Goal: Task Accomplishment & Management: Complete application form

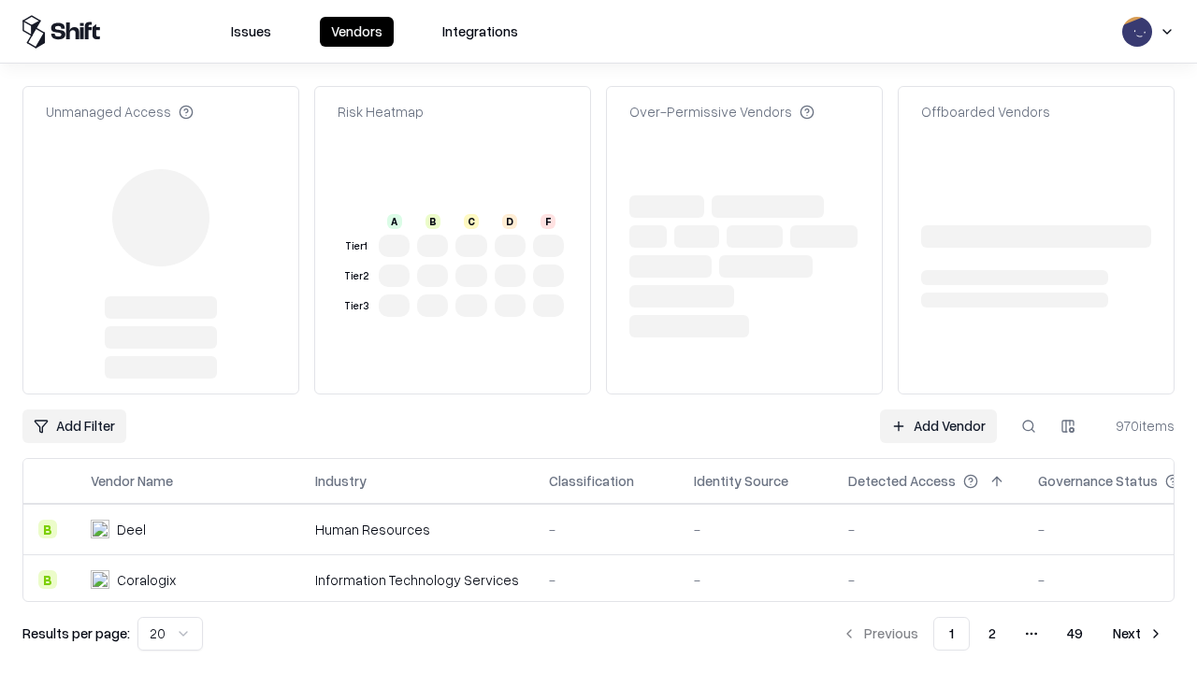
click at [938, 410] on link "Add Vendor" at bounding box center [938, 427] width 117 height 34
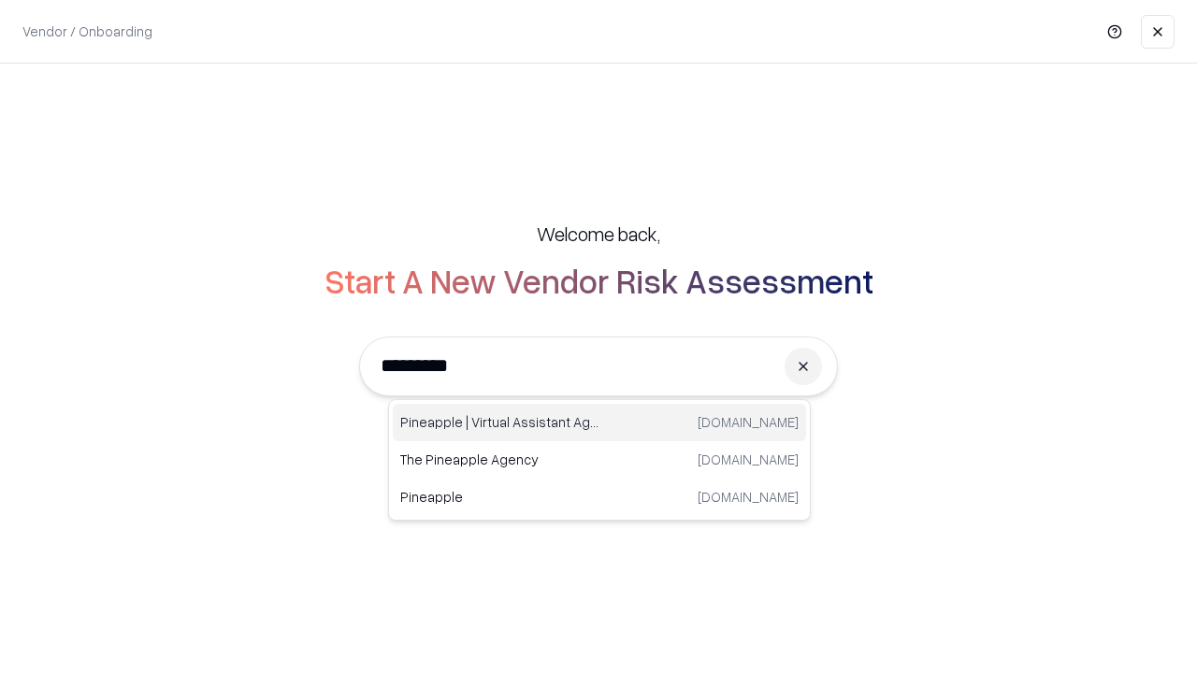
click at [600, 423] on div "Pineapple | Virtual Assistant Agency [DOMAIN_NAME]" at bounding box center [599, 422] width 413 height 37
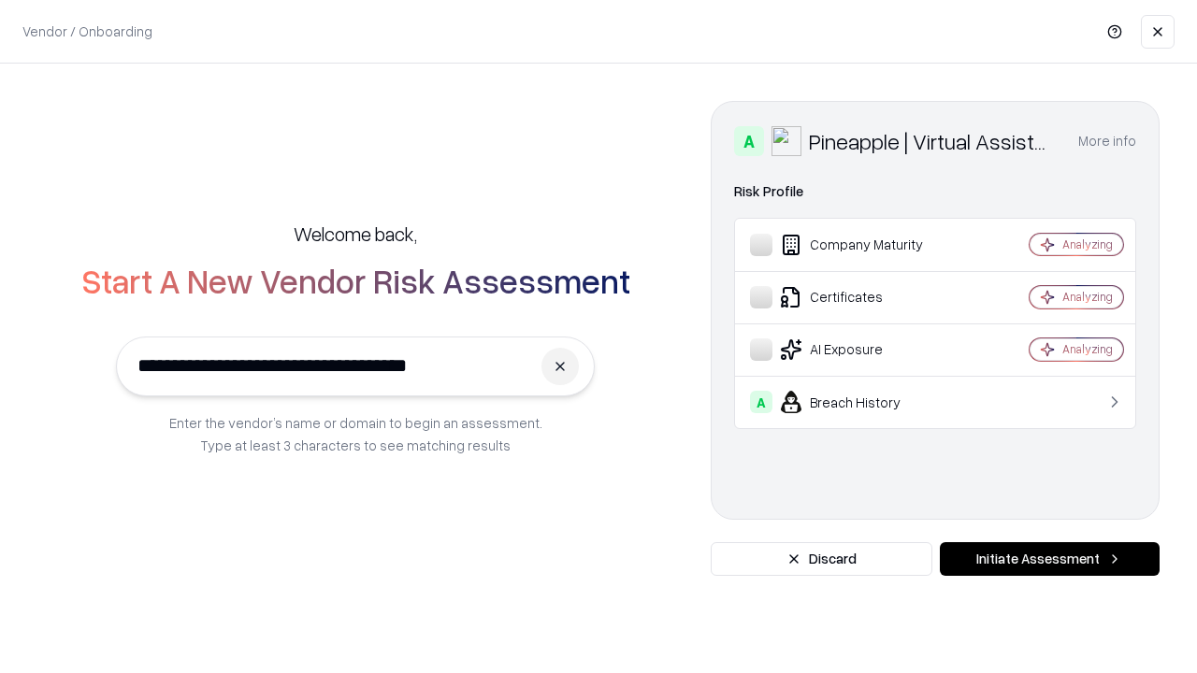
type input "**********"
click at [1049, 559] on button "Initiate Assessment" at bounding box center [1050, 559] width 220 height 34
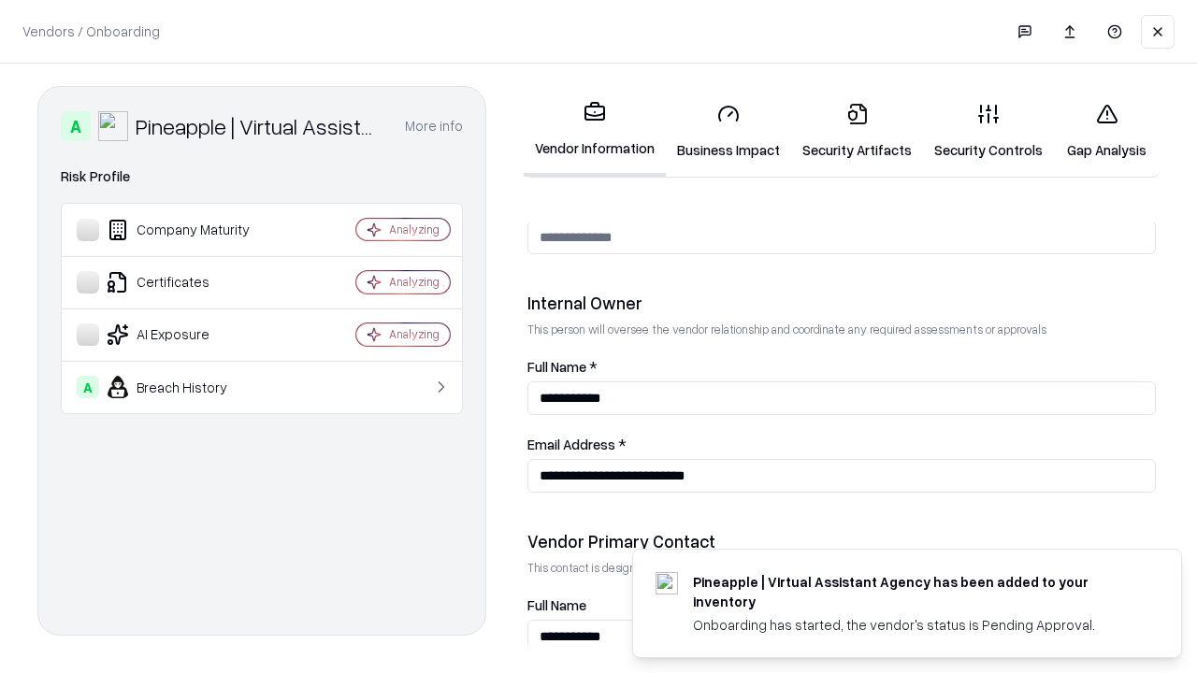
scroll to position [969, 0]
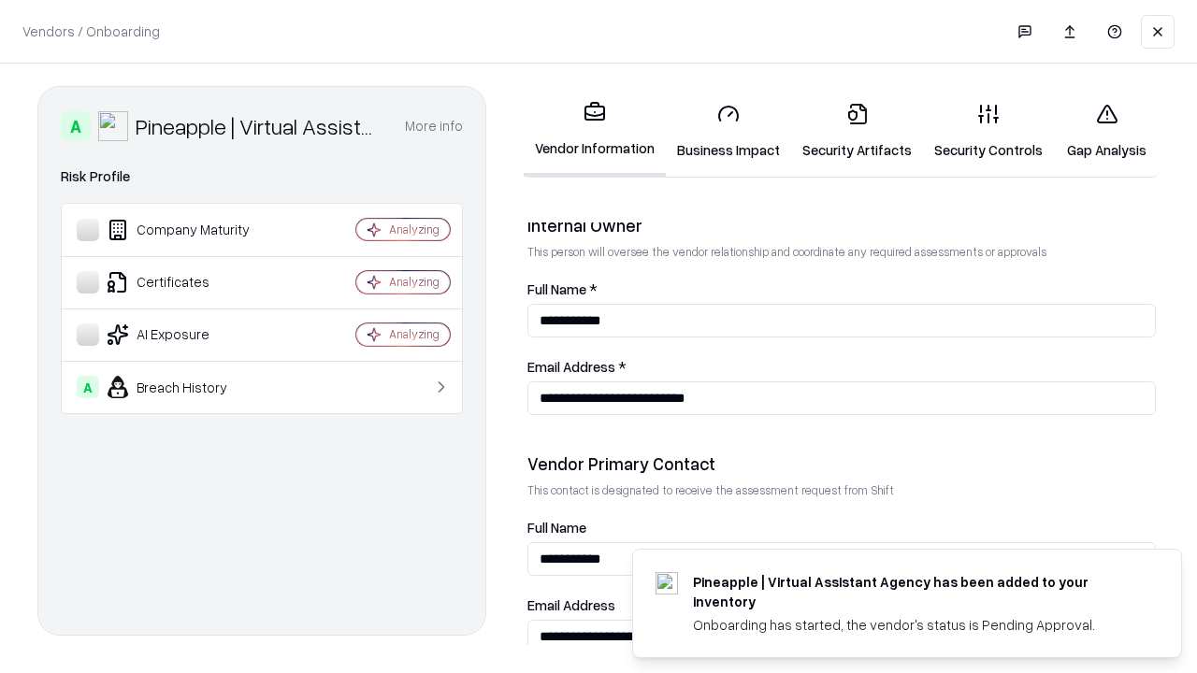
click at [857, 131] on link "Security Artifacts" at bounding box center [857, 131] width 132 height 87
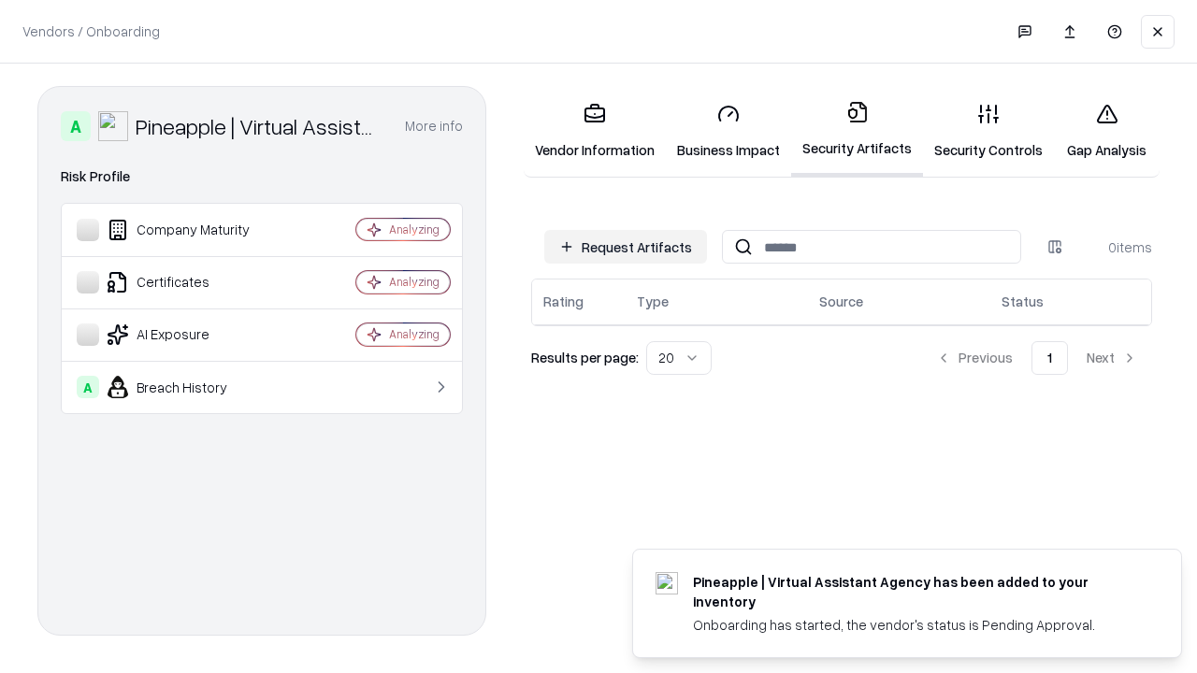
click at [626, 247] on button "Request Artifacts" at bounding box center [625, 247] width 163 height 34
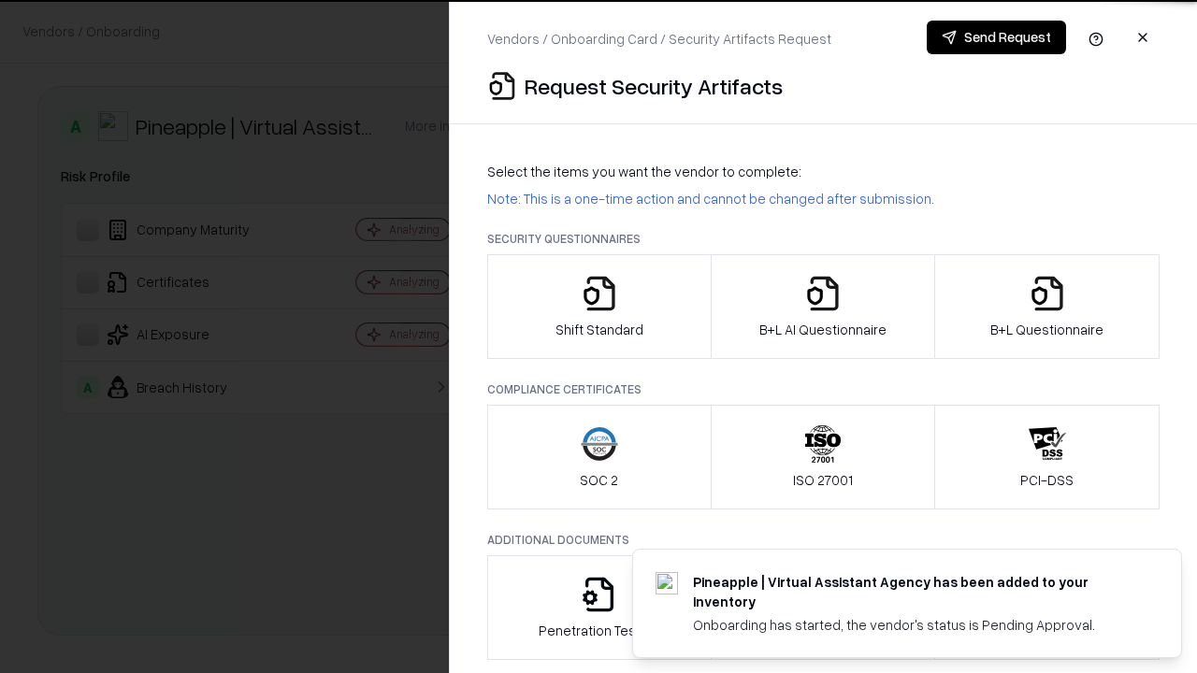
click at [1047, 307] on icon "button" at bounding box center [1047, 293] width 37 height 37
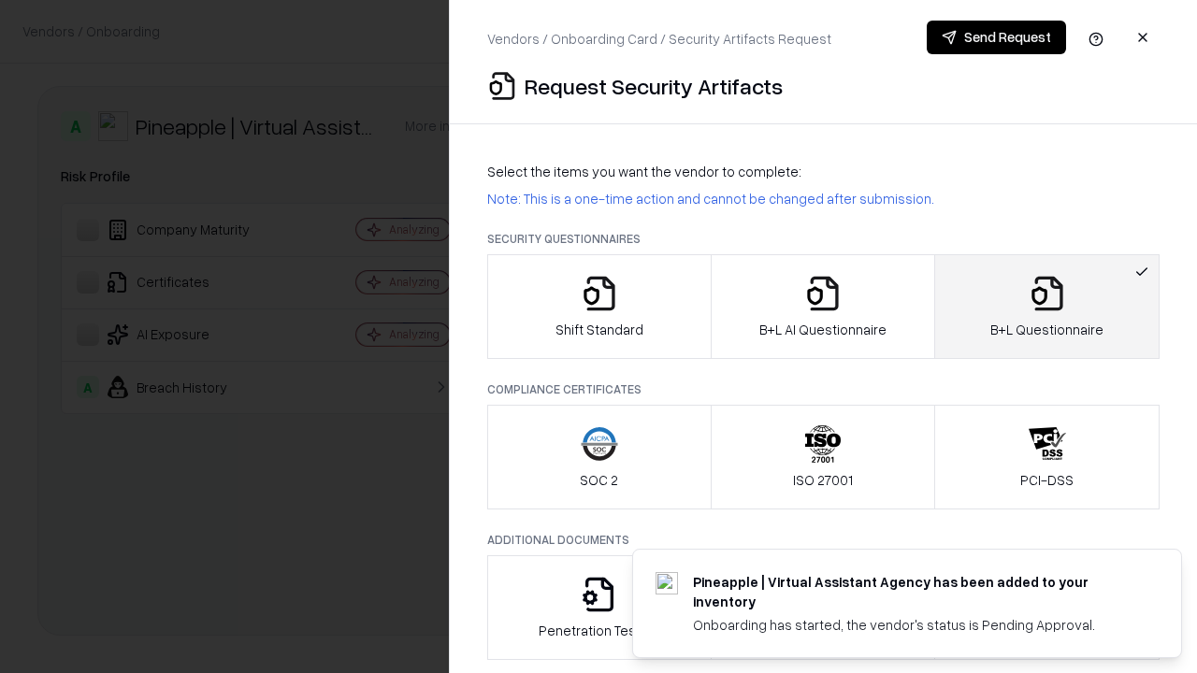
click at [822, 307] on icon "button" at bounding box center [822, 293] width 37 height 37
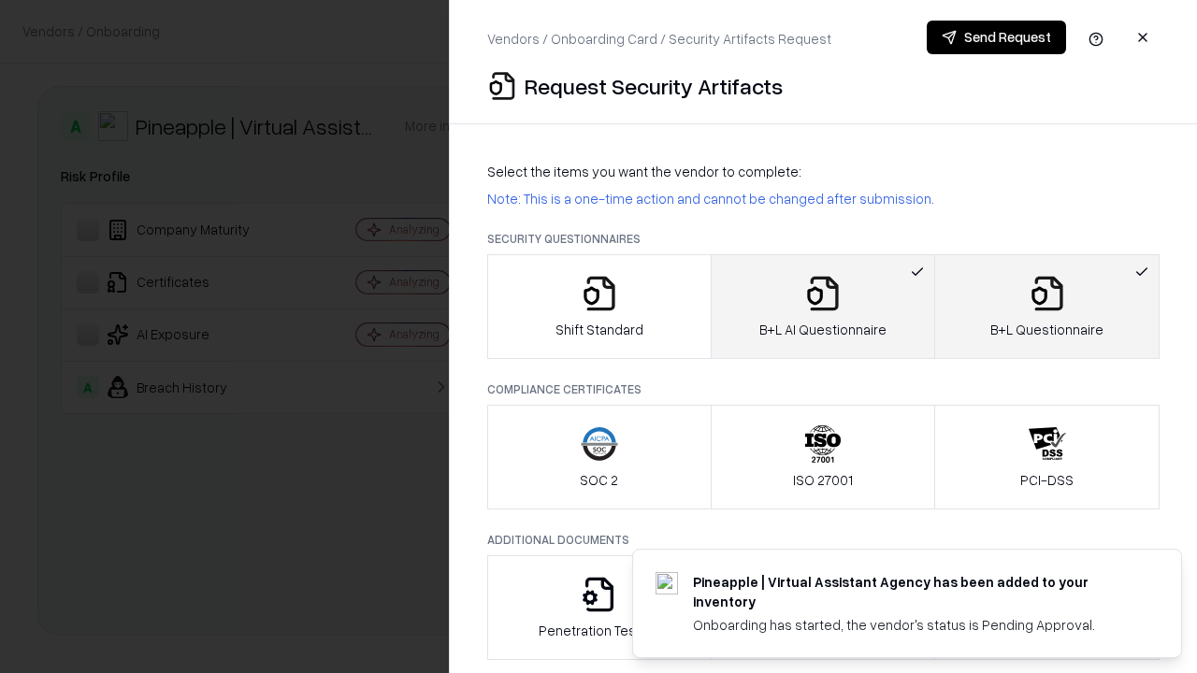
click at [996, 37] on button "Send Request" at bounding box center [996, 38] width 139 height 34
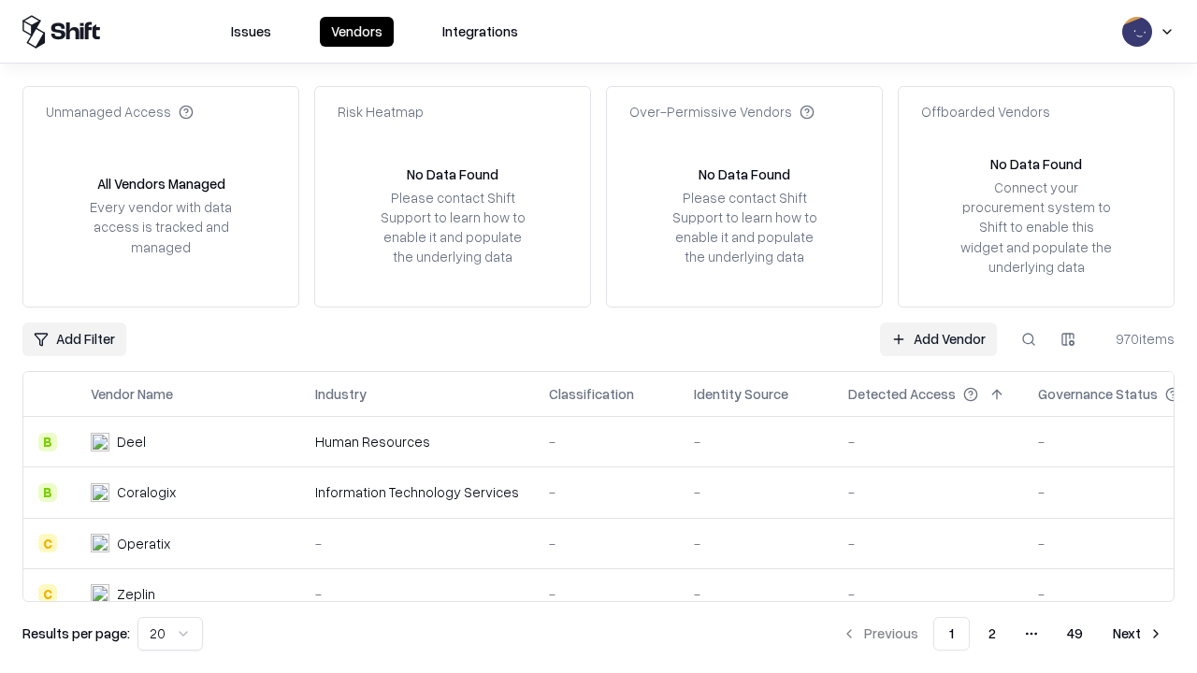
click at [1029, 339] on button at bounding box center [1029, 340] width 34 height 34
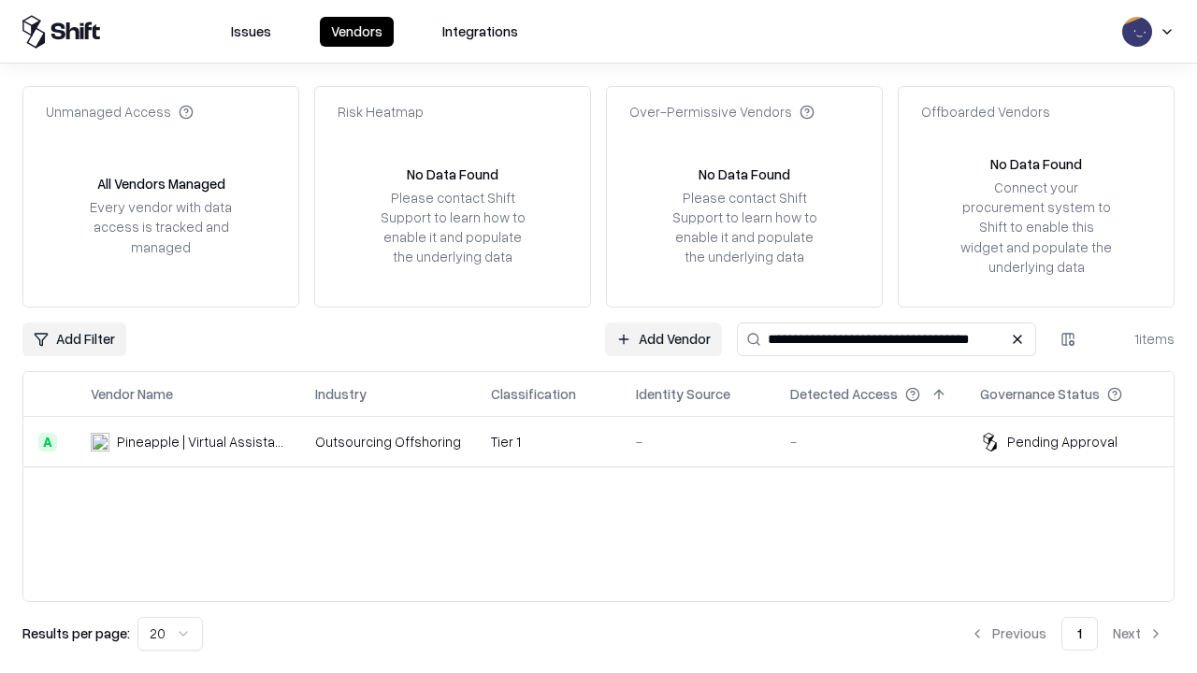
type input "**********"
click at [610, 441] on td "Tier 1" at bounding box center [548, 442] width 145 height 51
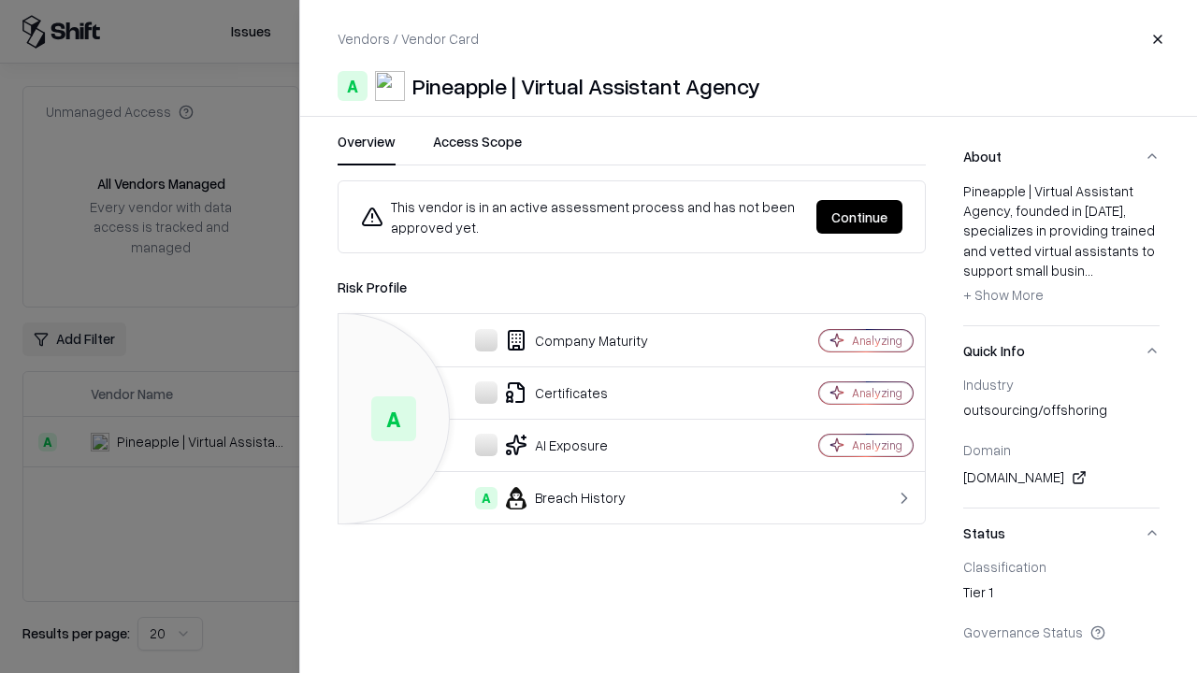
click at [860, 217] on button "Continue" at bounding box center [860, 217] width 86 height 34
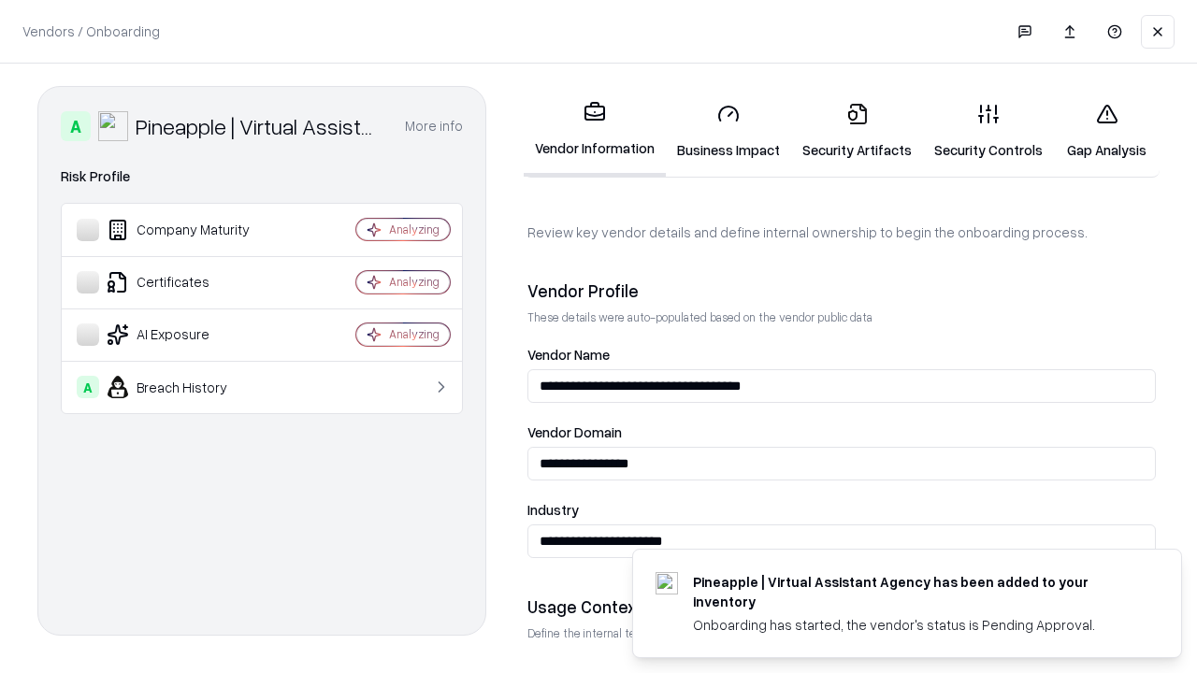
click at [857, 131] on link "Security Artifacts" at bounding box center [857, 131] width 132 height 87
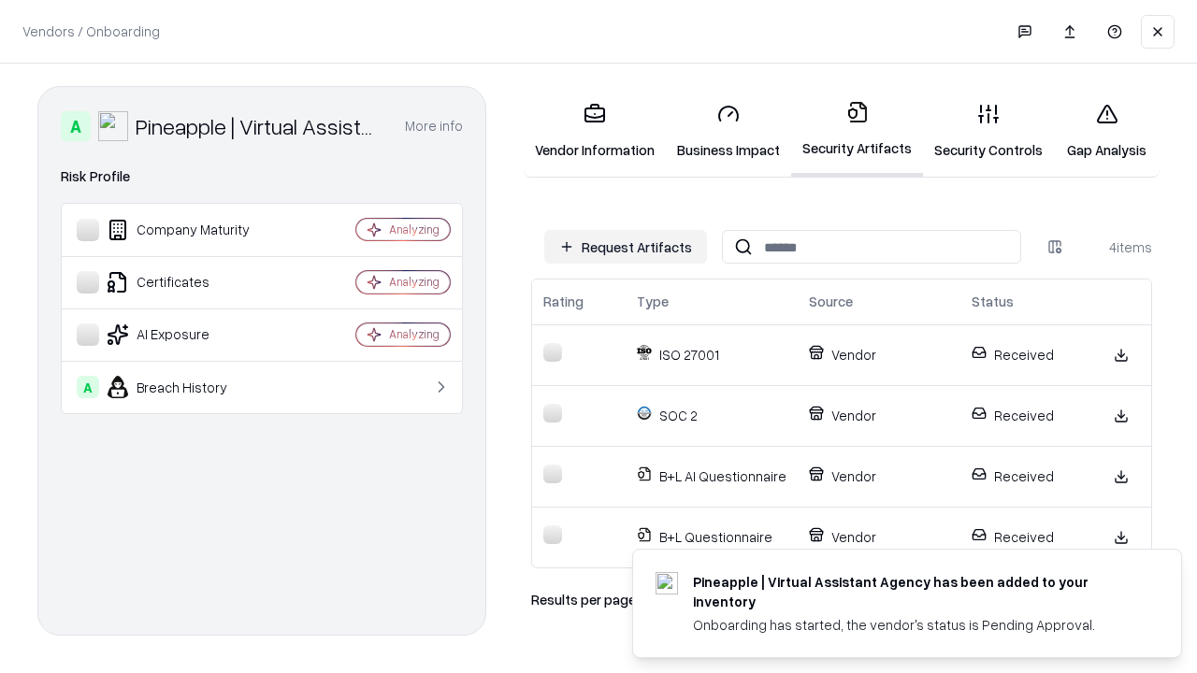
click at [1106, 131] on link "Gap Analysis" at bounding box center [1107, 131] width 106 height 87
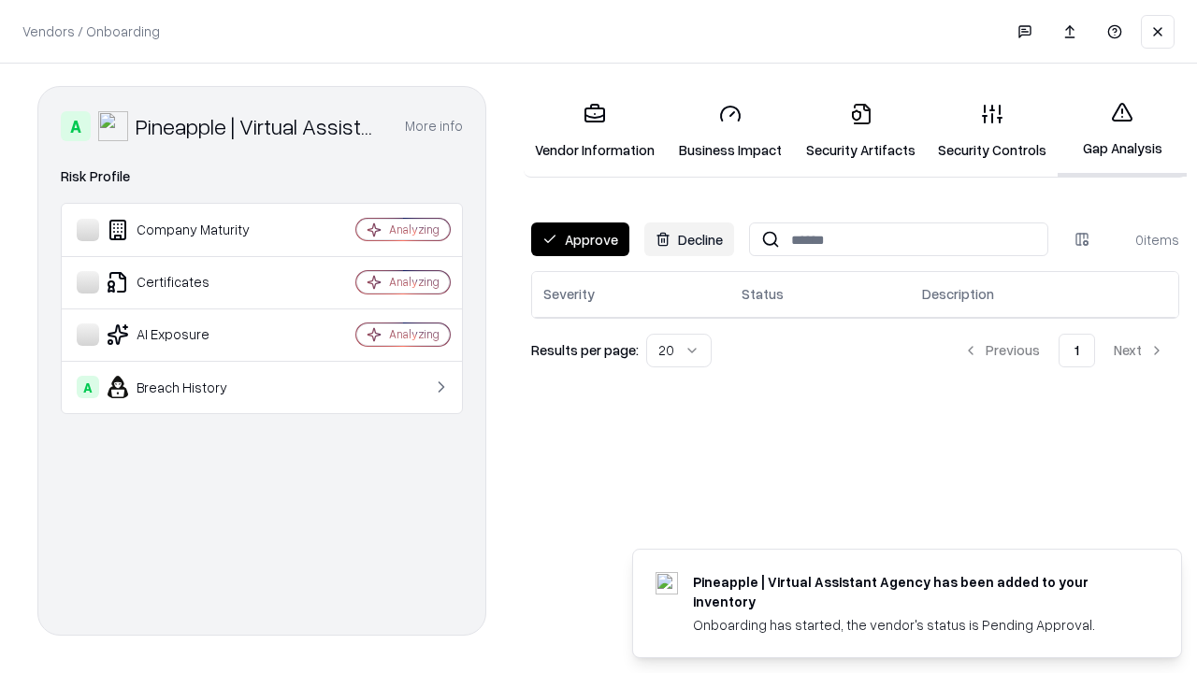
click at [580, 239] on button "Approve" at bounding box center [580, 240] width 98 height 34
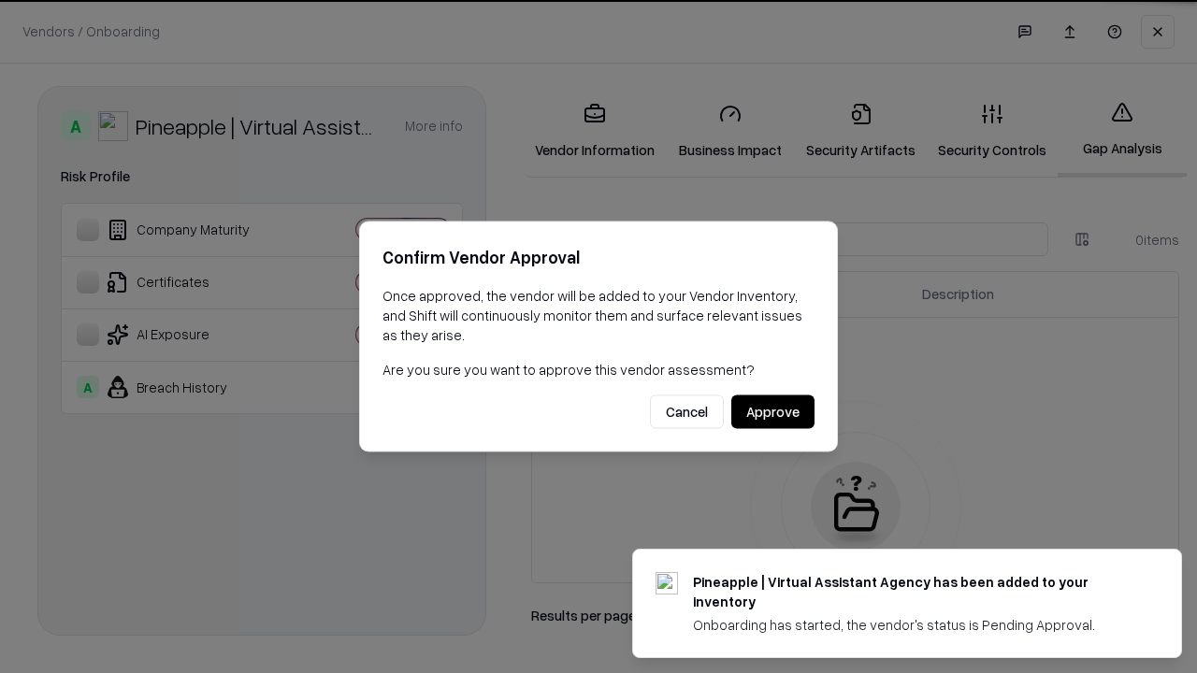
click at [773, 412] on button "Approve" at bounding box center [772, 413] width 83 height 34
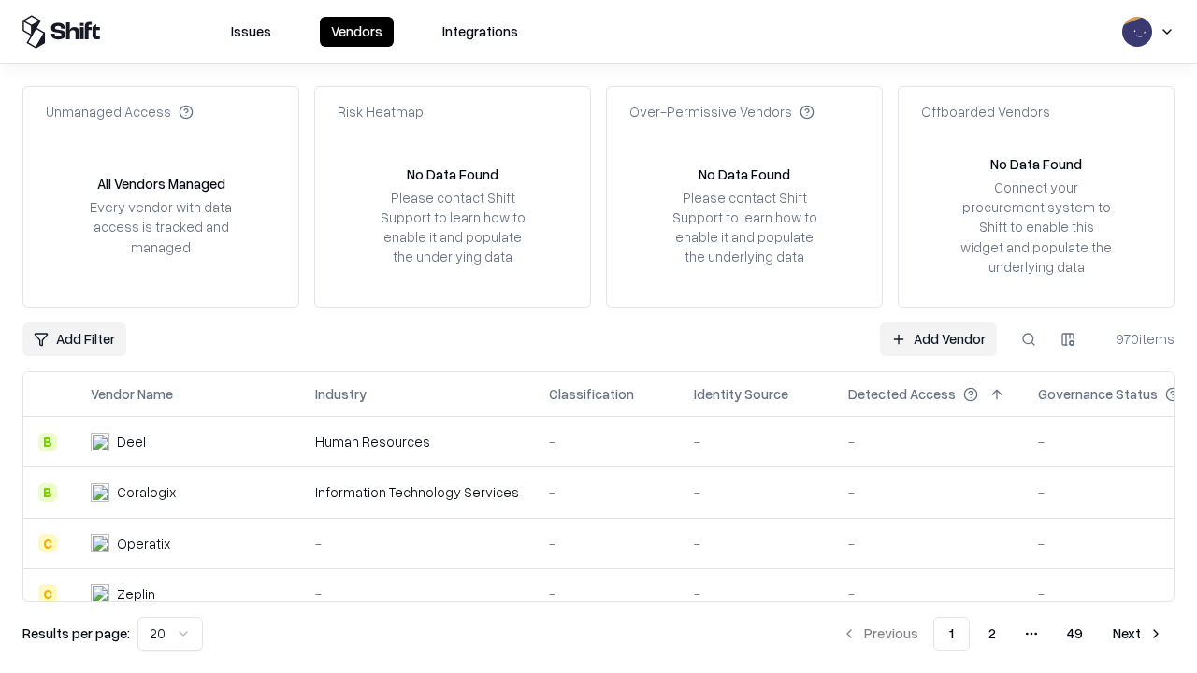
type input "**********"
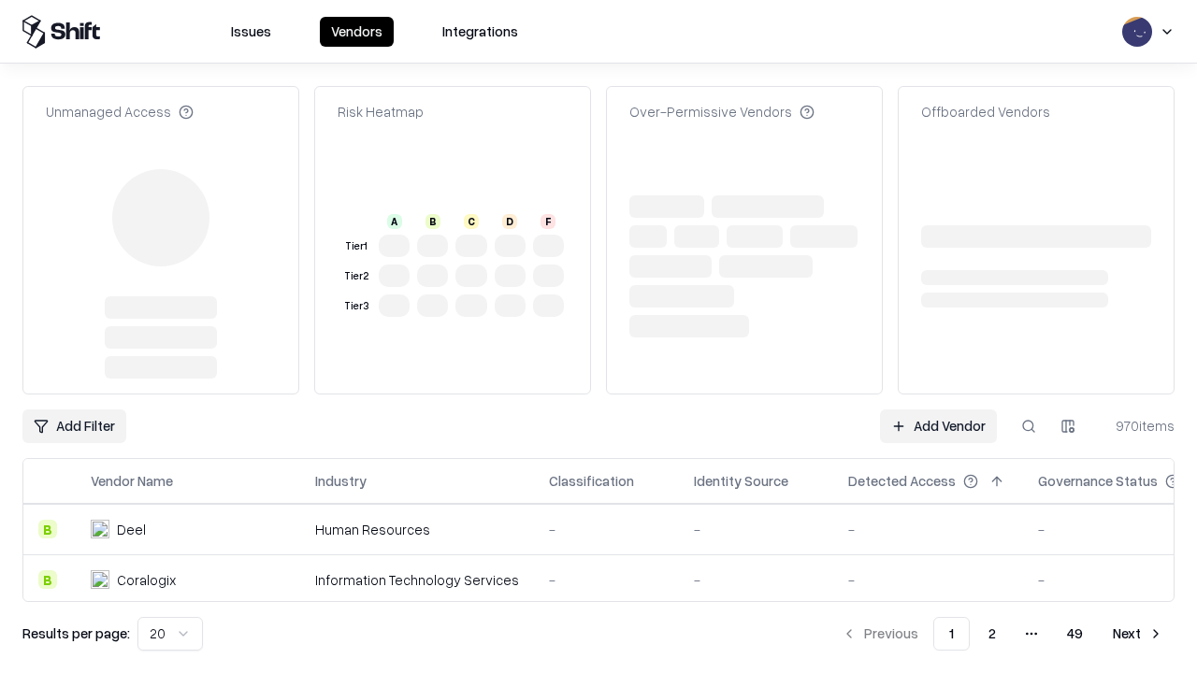
click at [938, 410] on link "Add Vendor" at bounding box center [938, 427] width 117 height 34
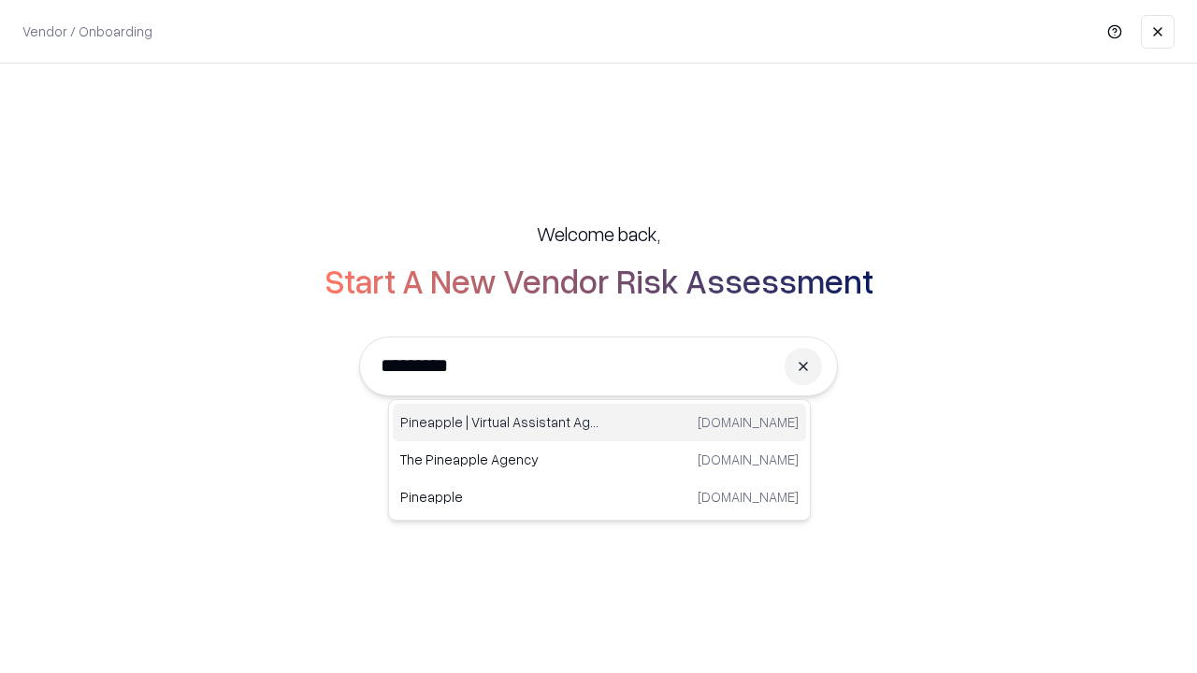
click at [600, 423] on div "Pineapple | Virtual Assistant Agency [DOMAIN_NAME]" at bounding box center [599, 422] width 413 height 37
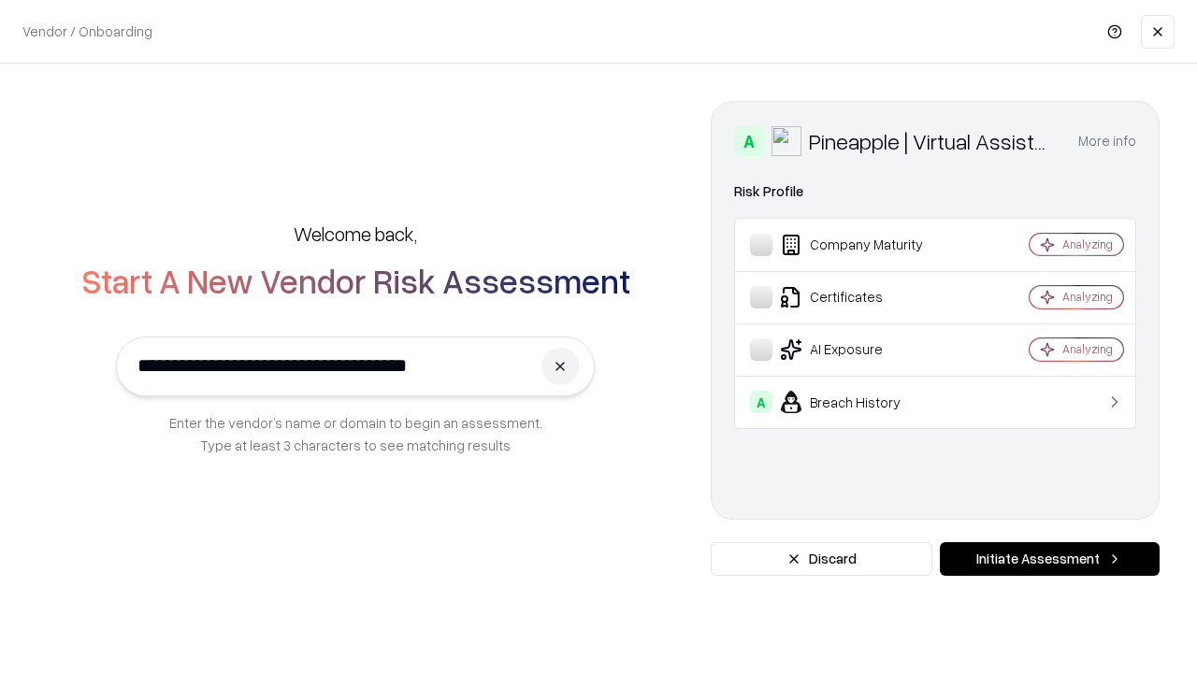
type input "**********"
click at [1049, 559] on button "Initiate Assessment" at bounding box center [1050, 559] width 220 height 34
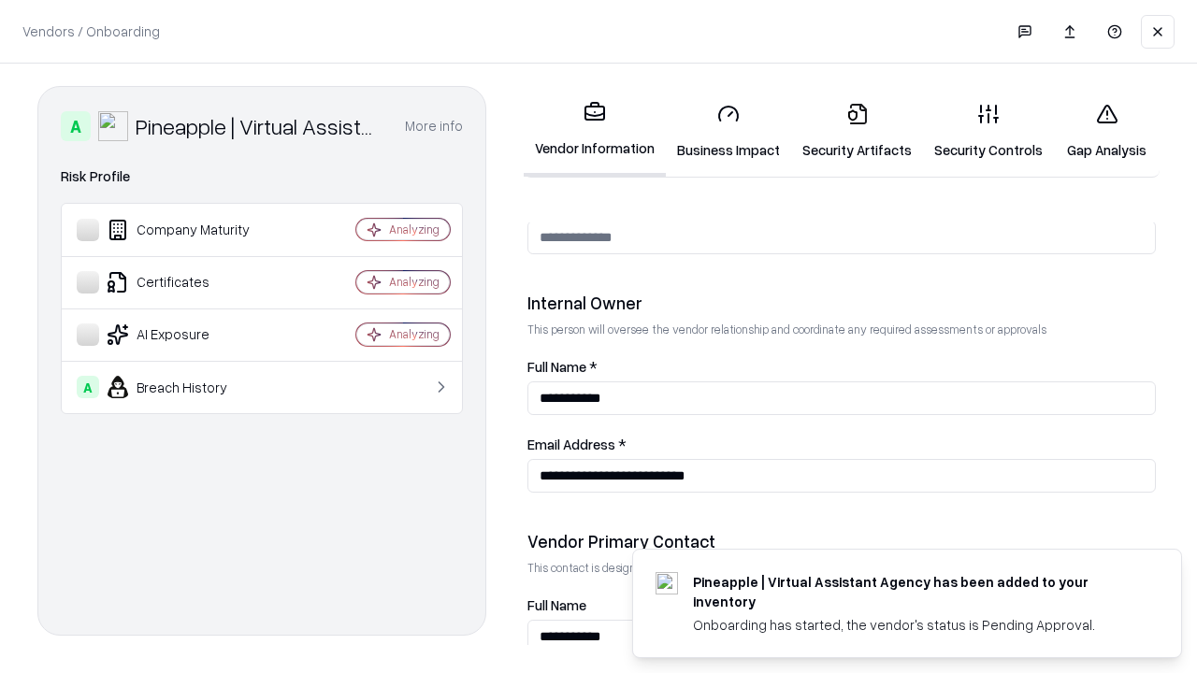
scroll to position [969, 0]
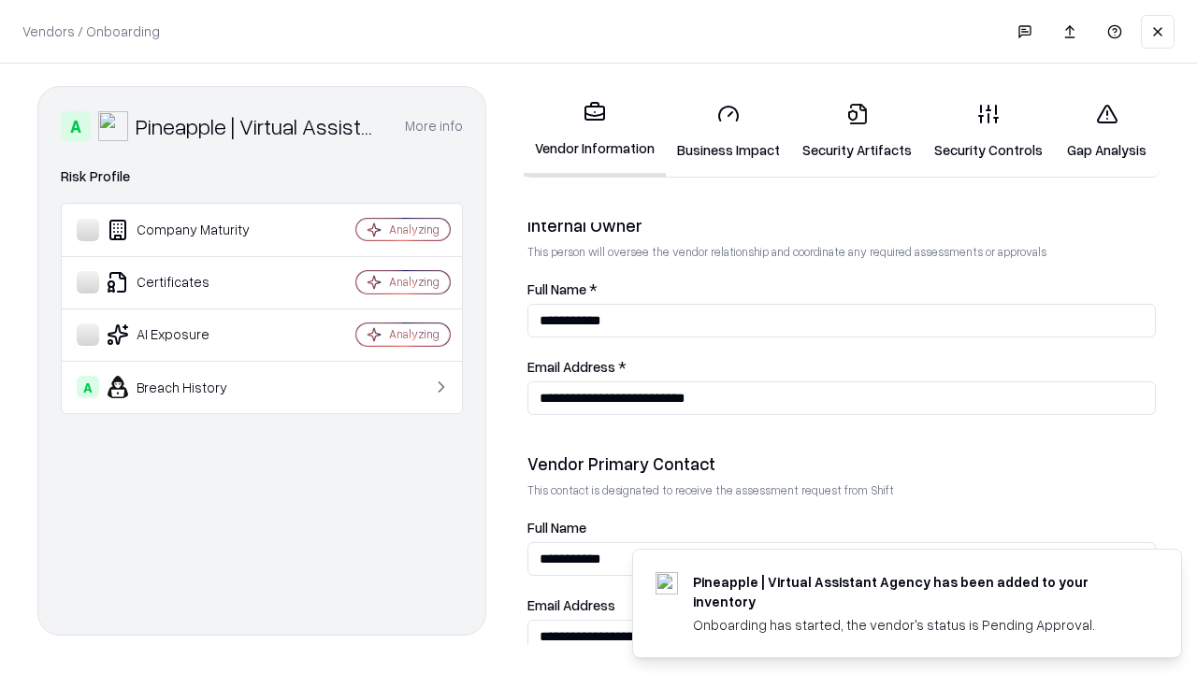
click at [1106, 131] on link "Gap Analysis" at bounding box center [1107, 131] width 106 height 87
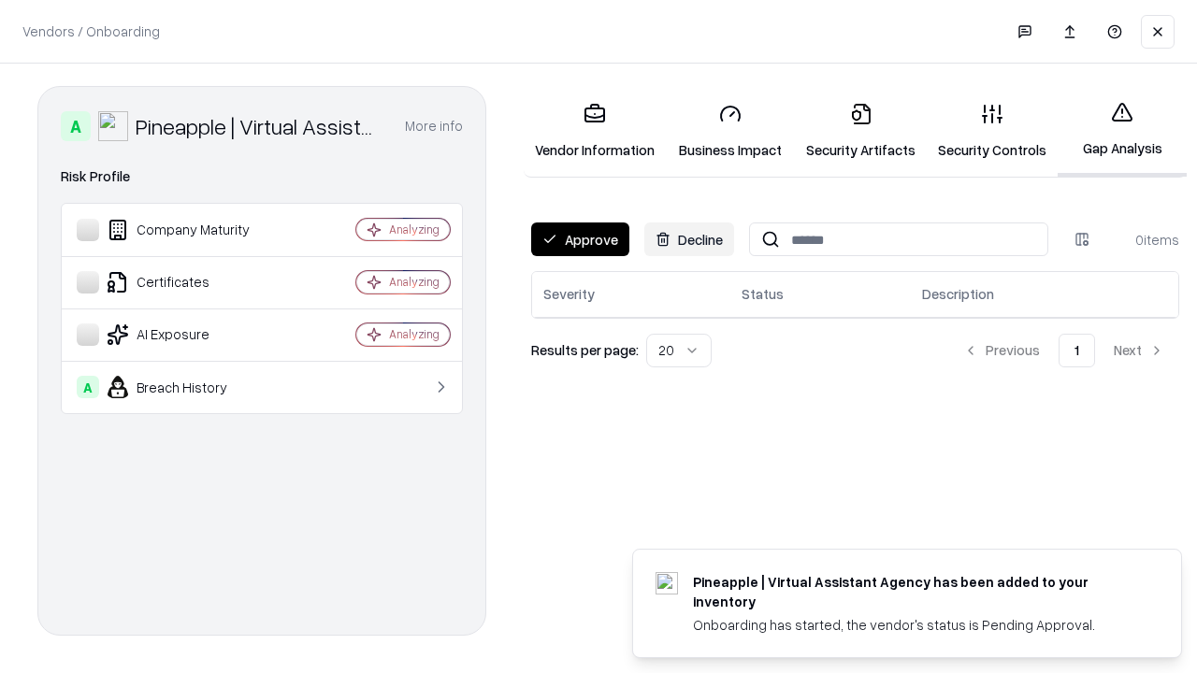
click at [580, 239] on button "Approve" at bounding box center [580, 240] width 98 height 34
